Goal: Task Accomplishment & Management: Manage account settings

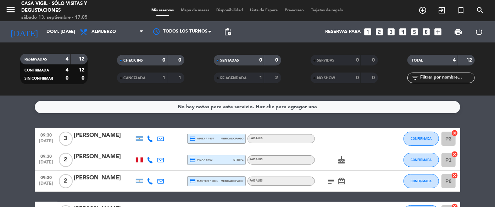
click at [13, 11] on icon "menu" at bounding box center [10, 9] width 11 height 11
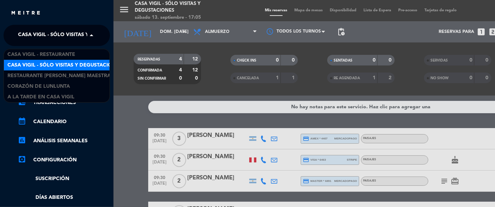
click at [80, 33] on span "Casa Vigil - SÓLO Visitas y Degustaciones" at bounding box center [75, 35] width 115 height 15
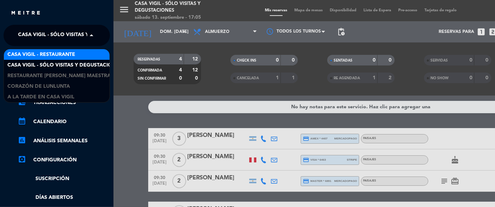
click at [61, 53] on span "Casa Vigil - Restaurante" at bounding box center [41, 55] width 68 height 8
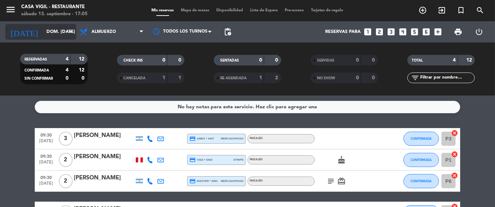
click at [54, 34] on input "dom. [DATE]" at bounding box center [73, 32] width 61 height 12
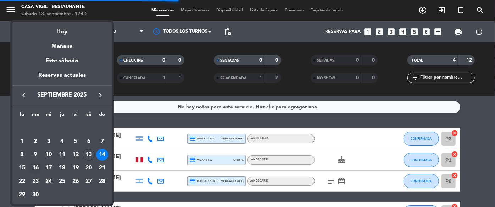
click at [37, 166] on div "16" at bounding box center [35, 168] width 12 height 12
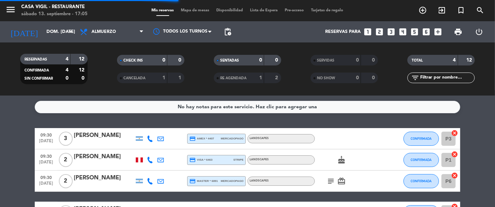
type input "[DATE] sep."
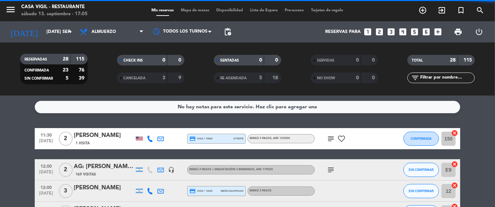
click at [434, 79] on input "text" at bounding box center [447, 78] width 55 height 8
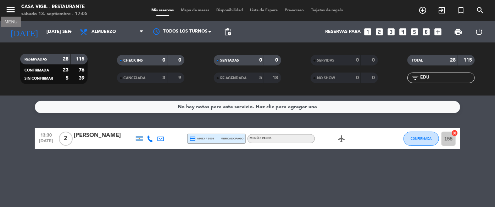
click at [13, 6] on icon "menu" at bounding box center [10, 9] width 11 height 11
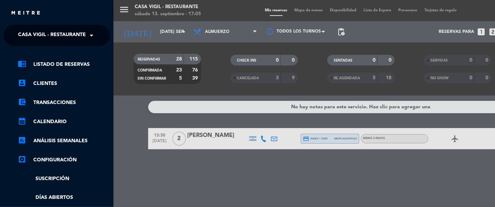
click at [77, 35] on span "Casa Vigil - Restaurante" at bounding box center [52, 35] width 68 height 15
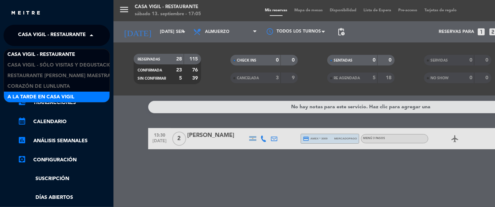
click at [63, 95] on span "A la tarde en Casa Vigil" at bounding box center [40, 97] width 67 height 8
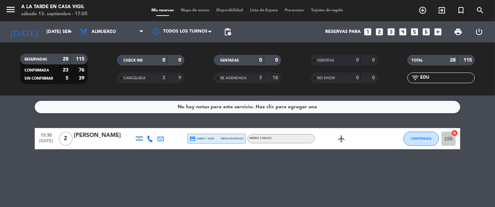
click at [451, 80] on input "EDU" at bounding box center [447, 78] width 55 height 8
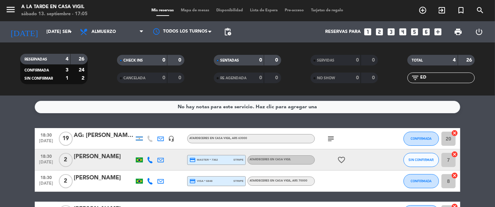
type input "E"
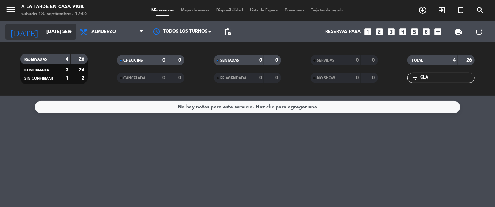
type input "CLA"
click at [43, 27] on input "[DATE] sep." at bounding box center [73, 32] width 61 height 12
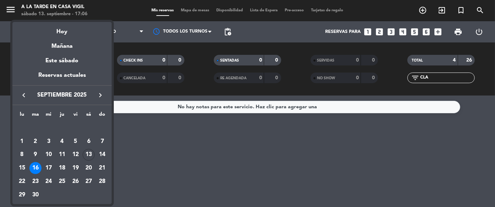
click at [23, 166] on div "15" at bounding box center [22, 168] width 12 height 12
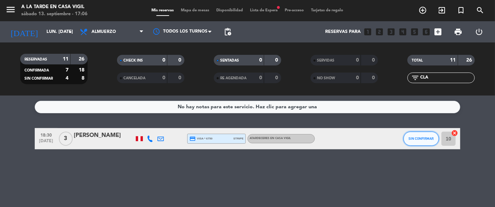
click at [413, 141] on button "SIN CONFIRMAR" at bounding box center [421, 139] width 35 height 14
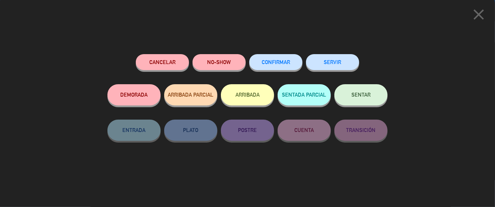
click at [271, 60] on span "CONFIRMAR" at bounding box center [276, 62] width 28 height 6
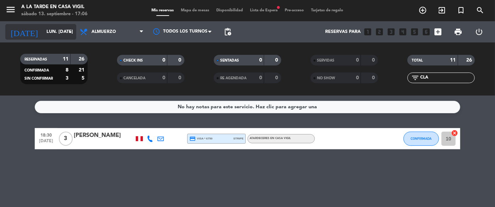
click at [64, 28] on input "lun. [DATE]" at bounding box center [73, 32] width 61 height 12
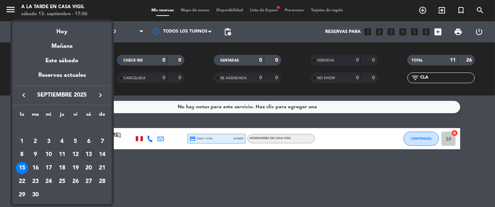
click at [33, 169] on div "16" at bounding box center [35, 168] width 12 height 12
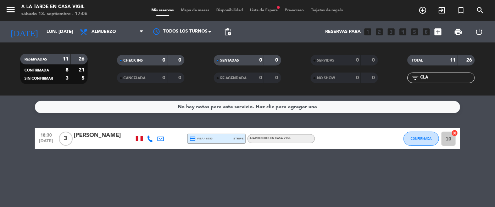
type input "[DATE] sep."
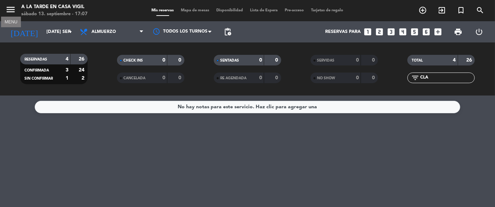
click at [14, 10] on icon "menu" at bounding box center [10, 9] width 11 height 11
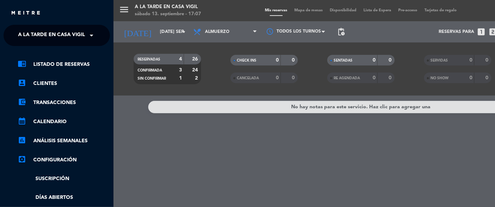
click at [71, 35] on span "A la tarde en Casa Vigil" at bounding box center [51, 35] width 67 height 15
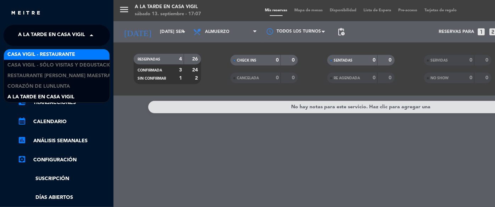
click at [67, 54] on span "Casa Vigil - Restaurante" at bounding box center [41, 55] width 68 height 8
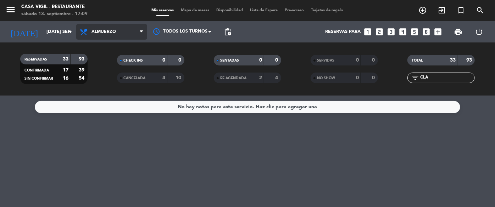
click at [106, 34] on span "Almuerzo" at bounding box center [103, 31] width 24 height 5
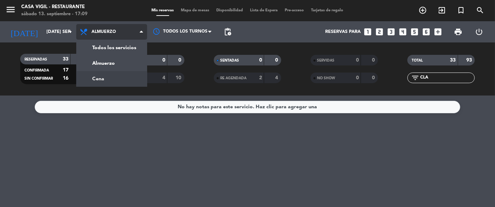
click at [112, 78] on div "menu Casa [PERSON_NAME] - Restaurante sábado 13. septiembre - 17:09 Mis reserva…" at bounding box center [247, 48] width 495 height 96
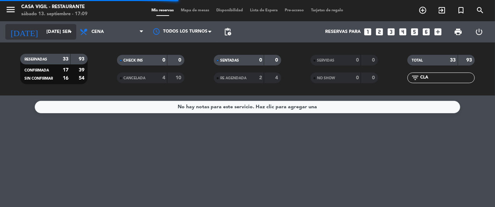
click at [60, 31] on input "[DATE] sep." at bounding box center [73, 32] width 61 height 12
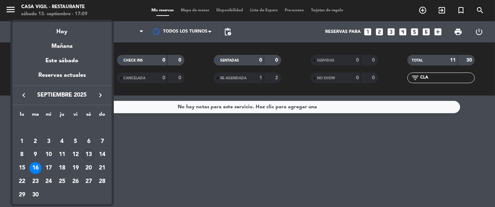
click at [166, 182] on div at bounding box center [247, 103] width 495 height 207
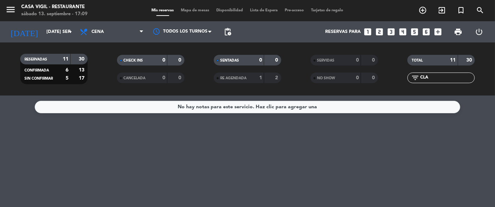
click at [444, 74] on input "CLA" at bounding box center [447, 78] width 55 height 8
type input "C"
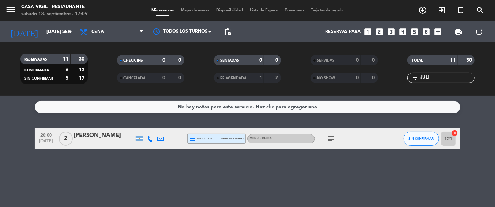
type input "JULI"
click at [431, 144] on button "SIN CONFIRMAR" at bounding box center [421, 139] width 35 height 14
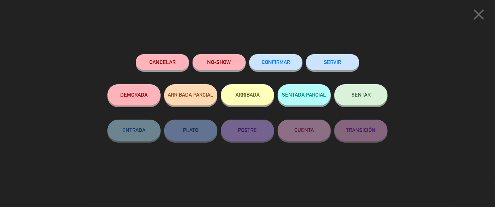
click at [291, 62] on button "CONFIRMAR" at bounding box center [275, 62] width 53 height 16
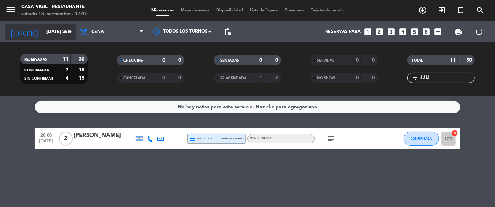
click at [59, 32] on input "[DATE] sep." at bounding box center [73, 32] width 61 height 12
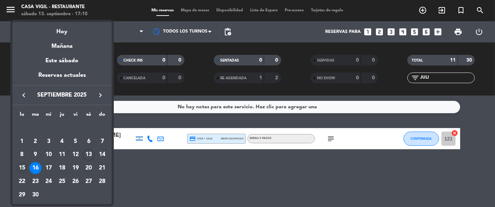
click at [19, 167] on div "15" at bounding box center [22, 168] width 12 height 12
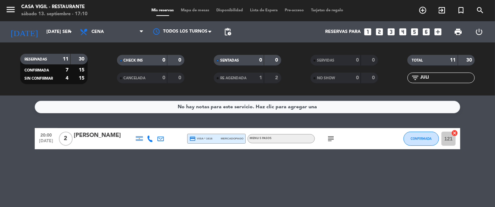
type input "lun. [DATE]"
click at [9, 10] on icon "menu" at bounding box center [10, 9] width 11 height 11
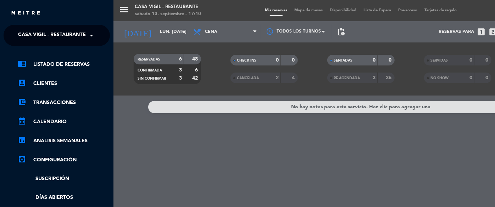
click at [87, 27] on ng-select "× Casa [PERSON_NAME] - Restaurante ×" at bounding box center [57, 35] width 106 height 21
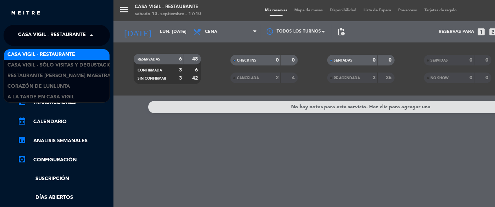
click at [87, 33] on span at bounding box center [93, 35] width 12 height 15
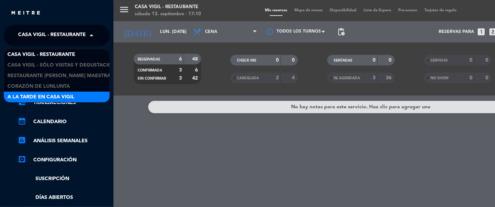
click at [65, 98] on span "A la tarde en Casa Vigil" at bounding box center [40, 97] width 67 height 8
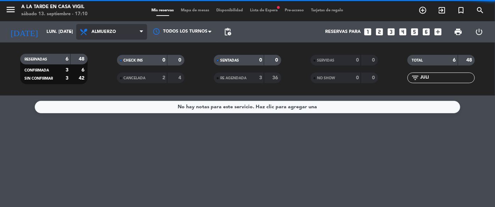
click at [115, 35] on span "Almuerzo" at bounding box center [111, 32] width 71 height 16
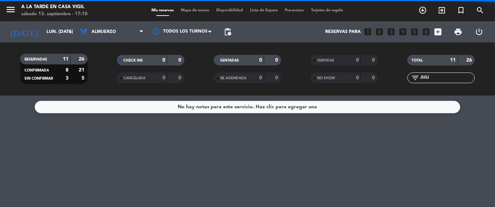
click at [442, 73] on div "filter_list JULI" at bounding box center [440, 78] width 67 height 11
click at [442, 76] on input "JULI" at bounding box center [447, 78] width 55 height 8
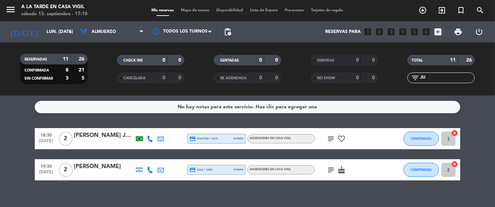
type input "J"
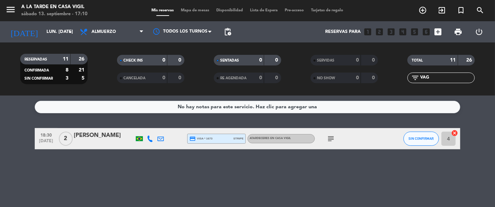
type input "VAG"
click at [440, 141] on div "4 cancel" at bounding box center [449, 138] width 21 height 21
click at [428, 140] on span "SIN CONFIRMAR" at bounding box center [421, 139] width 25 height 4
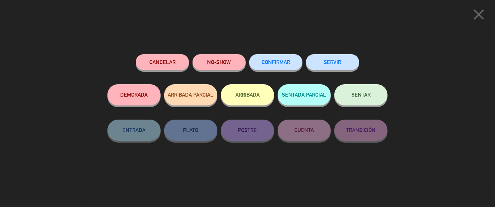
click at [281, 62] on span "CONFIRMAR" at bounding box center [276, 62] width 28 height 6
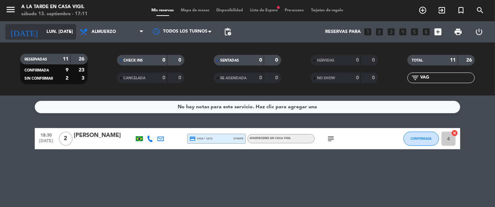
click at [57, 32] on input "lun. [DATE]" at bounding box center [73, 32] width 61 height 12
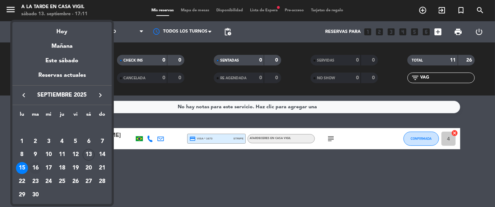
click at [33, 168] on div "16" at bounding box center [35, 168] width 12 height 12
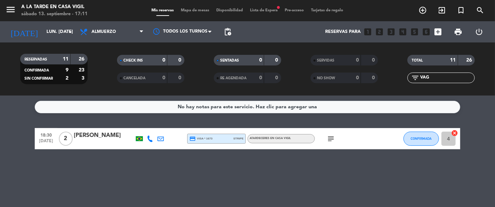
type input "[DATE] sep."
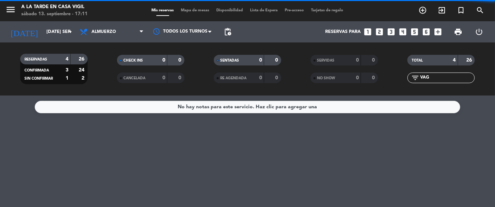
click at [432, 78] on input "VAG" at bounding box center [447, 78] width 55 height 8
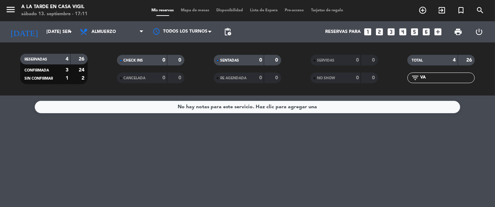
type input "V"
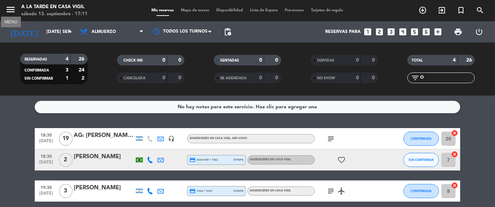
click at [12, 4] on icon "menu" at bounding box center [10, 9] width 11 height 11
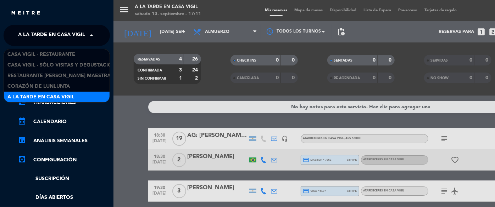
click at [41, 30] on span "A la tarde en Casa Vigil" at bounding box center [51, 35] width 67 height 15
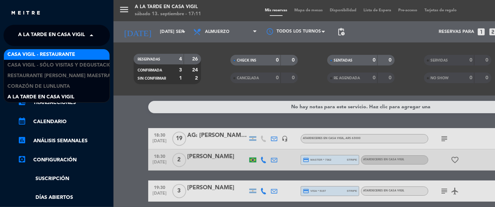
click at [55, 55] on span "Casa Vigil - Restaurante" at bounding box center [41, 55] width 68 height 8
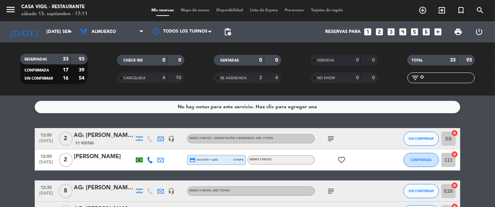
click at [443, 80] on input "O" at bounding box center [447, 78] width 55 height 8
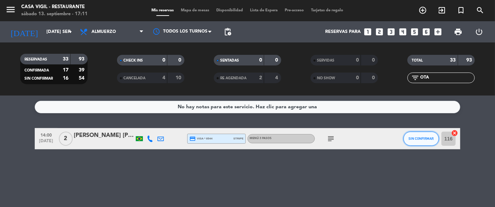
click at [424, 138] on span "SIN CONFIRMAR" at bounding box center [421, 139] width 25 height 4
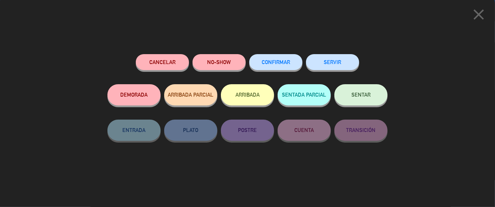
click at [286, 63] on span "CONFIRMAR" at bounding box center [276, 62] width 28 height 6
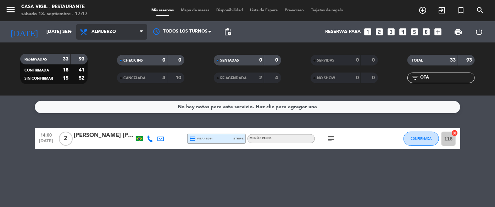
click at [110, 34] on span "Almuerzo" at bounding box center [103, 31] width 24 height 5
click at [106, 79] on div "menu Casa [PERSON_NAME] - Restaurante sábado 13. septiembre - 17:17 Mis reserva…" at bounding box center [247, 48] width 495 height 96
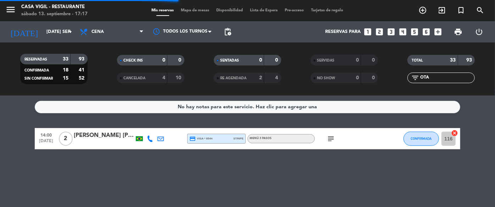
click at [445, 79] on input "OTA" at bounding box center [447, 78] width 55 height 8
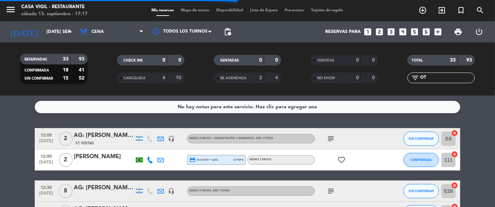
type input "O"
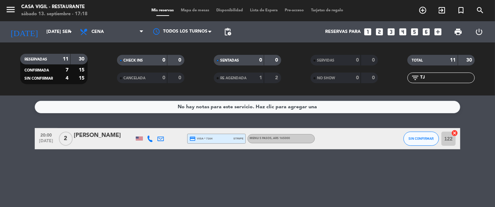
type input "TJ"
click at [424, 137] on span "SIN CONFIRMAR" at bounding box center [421, 139] width 25 height 4
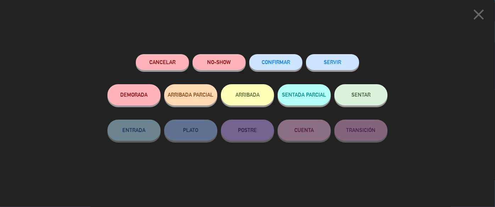
click at [288, 63] on span "CONFIRMAR" at bounding box center [276, 62] width 28 height 6
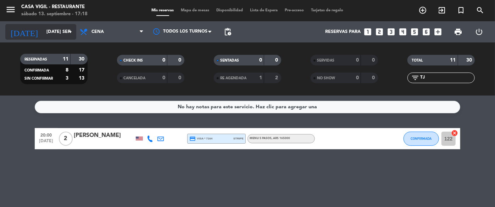
click at [43, 28] on input "[DATE] sep." at bounding box center [73, 32] width 61 height 12
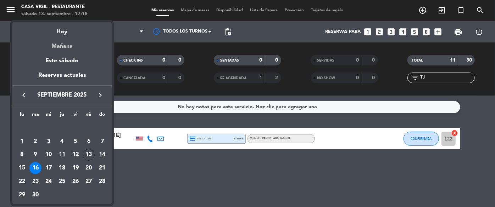
click at [68, 49] on div "Mañana" at bounding box center [61, 44] width 99 height 15
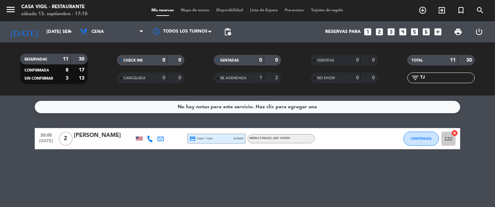
type input "dom. [DATE]"
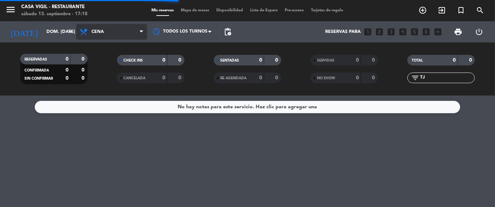
click at [121, 27] on span "Cena" at bounding box center [111, 32] width 71 height 16
click at [122, 60] on div "menu Casa [PERSON_NAME] - Restaurante sábado 13. septiembre - 17:18 Mis reserva…" at bounding box center [247, 48] width 495 height 96
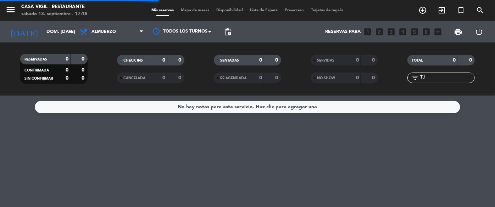
click at [444, 79] on input "TJ" at bounding box center [447, 78] width 55 height 8
type input "T"
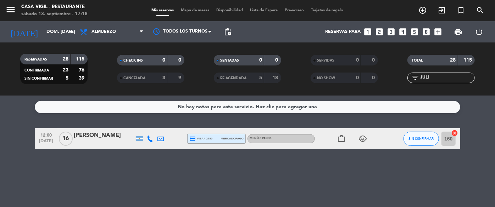
type input "JULI"
click at [415, 145] on button "SIN CONFIRMAR" at bounding box center [421, 139] width 35 height 14
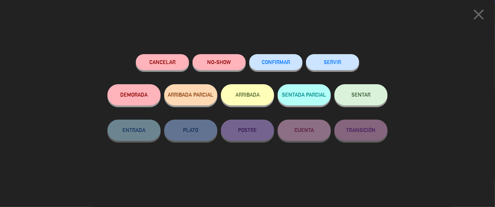
click at [275, 60] on span "CONFIRMAR" at bounding box center [276, 62] width 28 height 6
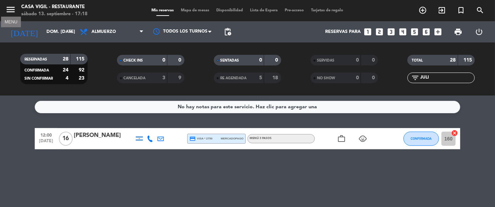
click at [12, 10] on icon "menu" at bounding box center [10, 9] width 11 height 11
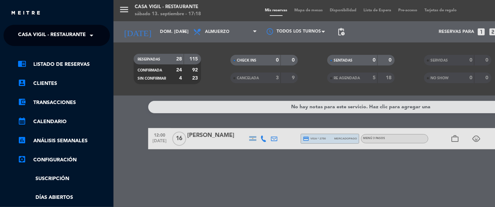
click at [94, 38] on span at bounding box center [93, 35] width 12 height 15
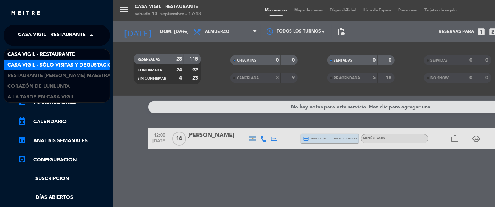
click at [89, 66] on span "Casa Vigil - SÓLO Visitas y Degustaciones" at bounding box center [64, 65] width 115 height 8
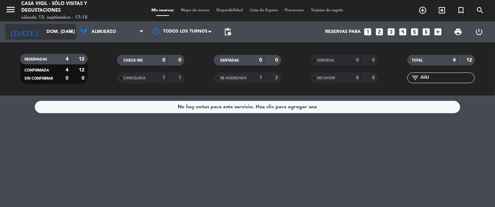
click at [43, 32] on input "dom. [DATE]" at bounding box center [73, 32] width 61 height 12
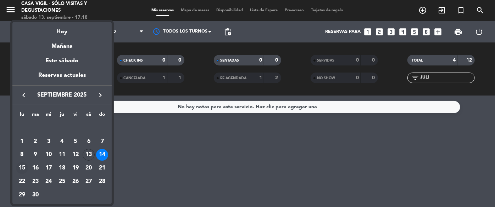
click at [21, 169] on div "15" at bounding box center [22, 168] width 12 height 12
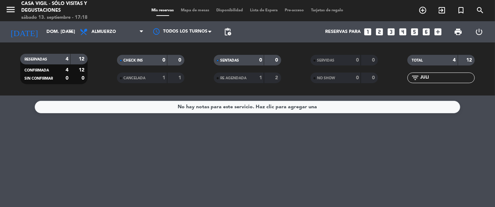
type input "lun. [DATE]"
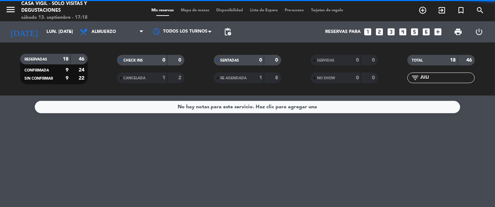
click at [435, 80] on input "JULI" at bounding box center [447, 78] width 55 height 8
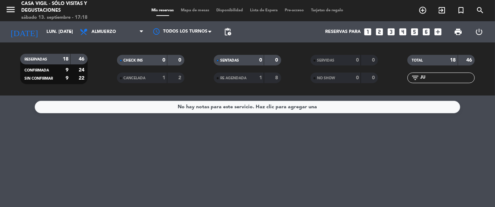
type input "J"
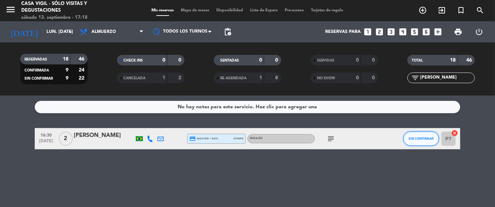
click at [420, 139] on span "SIN CONFIRMAR" at bounding box center [421, 139] width 25 height 4
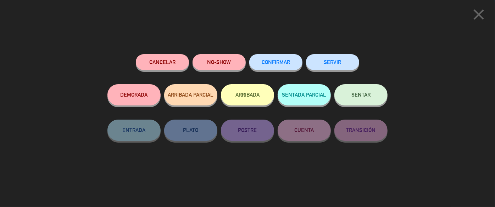
click at [285, 66] on button "CONFIRMAR" at bounding box center [275, 62] width 53 height 16
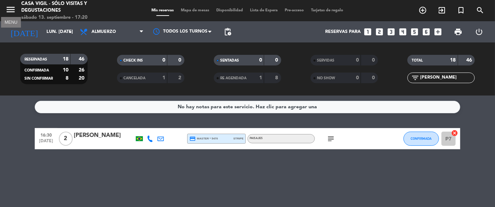
click at [10, 11] on icon "menu" at bounding box center [10, 9] width 11 height 11
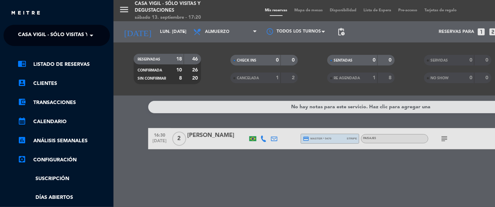
click at [93, 35] on span at bounding box center [93, 35] width 12 height 15
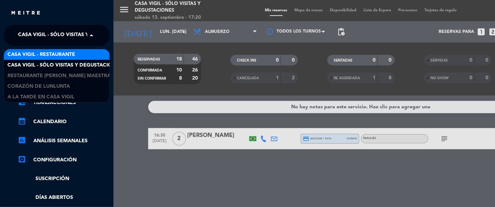
click at [66, 52] on span "Casa Vigil - Restaurante" at bounding box center [41, 55] width 68 height 8
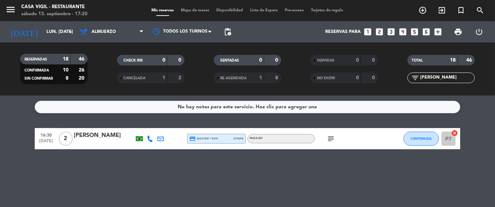
click at [448, 79] on input "[PERSON_NAME]" at bounding box center [447, 78] width 55 height 8
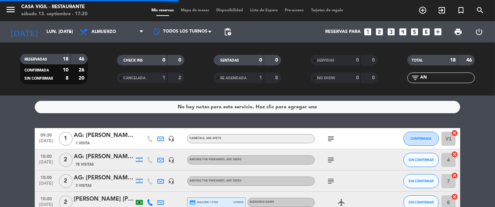
type input "A"
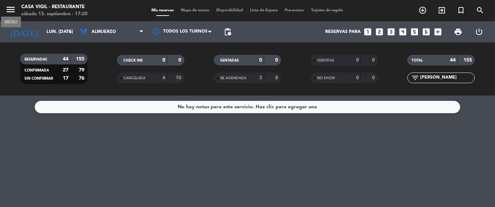
click at [10, 8] on icon "menu" at bounding box center [10, 9] width 11 height 11
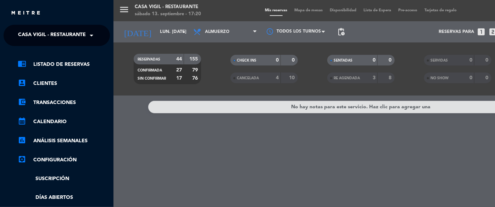
click at [91, 38] on span at bounding box center [93, 35] width 12 height 15
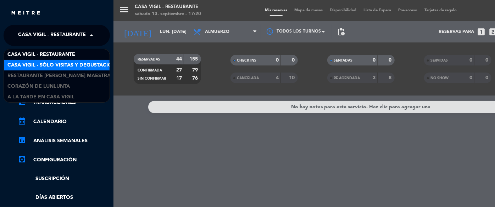
click at [79, 63] on span "Casa Vigil - SÓLO Visitas y Degustaciones" at bounding box center [64, 65] width 115 height 8
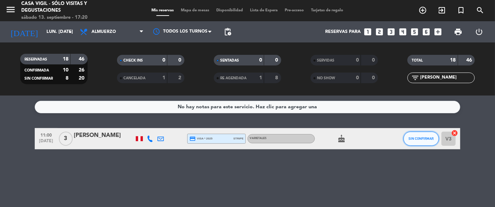
click at [415, 137] on span "SIN CONFIRMAR" at bounding box center [421, 139] width 25 height 4
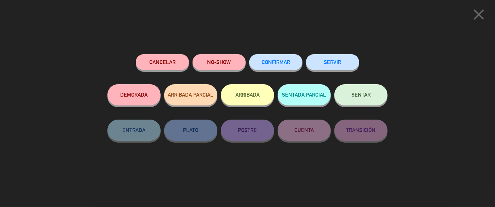
click at [174, 55] on button "Cancelar" at bounding box center [162, 62] width 53 height 16
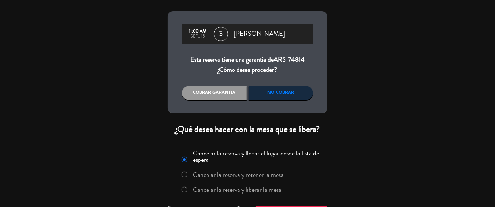
scroll to position [43, 0]
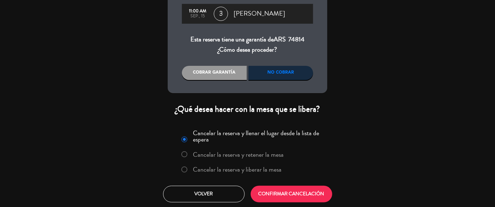
click at [265, 167] on label "Cancelar la reserva y liberar la mesa" at bounding box center [237, 170] width 89 height 6
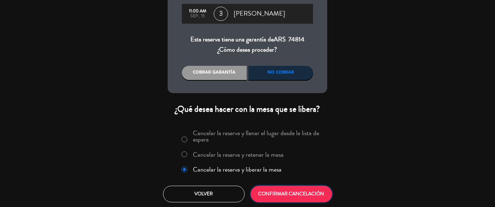
click at [287, 196] on button "CONFIRMAR CANCELACIÓN" at bounding box center [292, 194] width 82 height 17
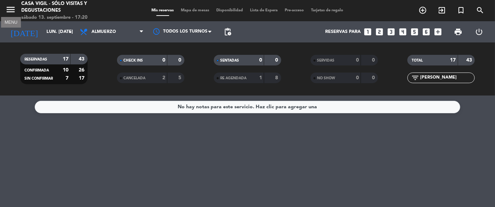
drag, startPoint x: 13, startPoint y: 12, endPoint x: 27, endPoint y: 14, distance: 14.4
click at [13, 11] on icon "menu" at bounding box center [10, 9] width 11 height 11
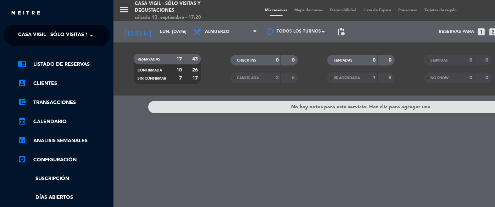
click at [90, 38] on span at bounding box center [93, 35] width 12 height 15
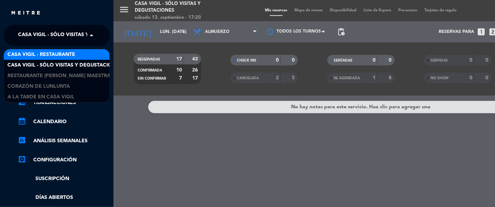
click at [55, 52] on span "Casa Vigil - Restaurante" at bounding box center [41, 55] width 68 height 8
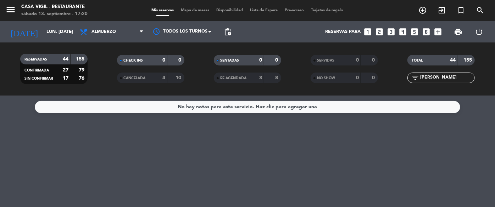
click at [450, 80] on input "[PERSON_NAME]" at bounding box center [447, 78] width 55 height 8
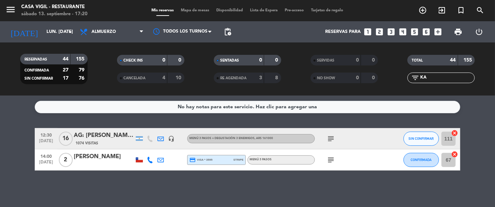
type input "K"
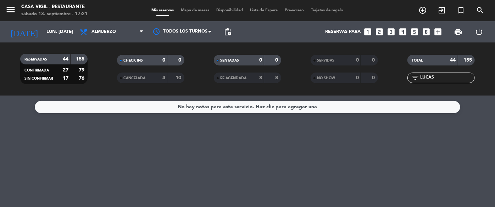
type input "LUCAS"
